Goal: Find specific page/section: Find specific page/section

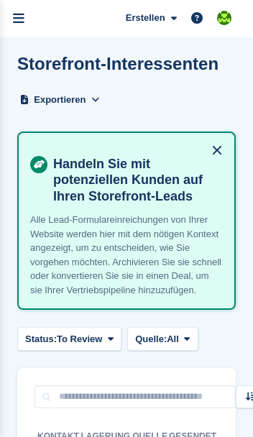
click at [19, 22] on icon "menu" at bounding box center [19, 18] width 12 height 13
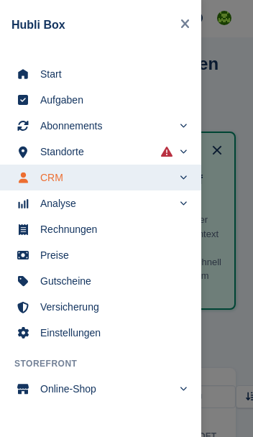
click at [54, 78] on span "Start" at bounding box center [110, 74] width 140 height 20
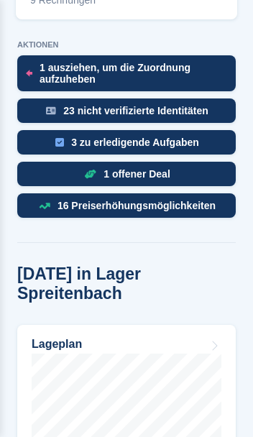
scroll to position [693, 0]
click at [99, 162] on div "1 offener Deal" at bounding box center [126, 174] width 219 height 24
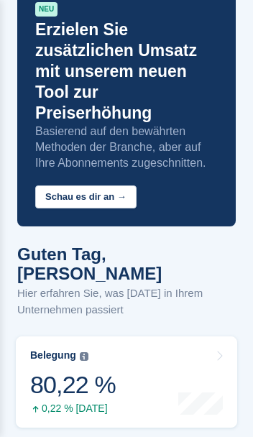
scroll to position [0, 0]
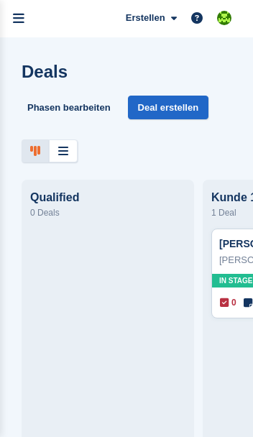
scroll to position [19, 0]
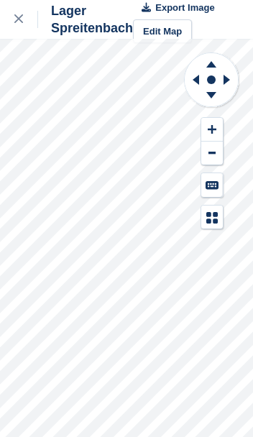
scroll to position [19, 0]
